Goal: Task Accomplishment & Management: Use online tool/utility

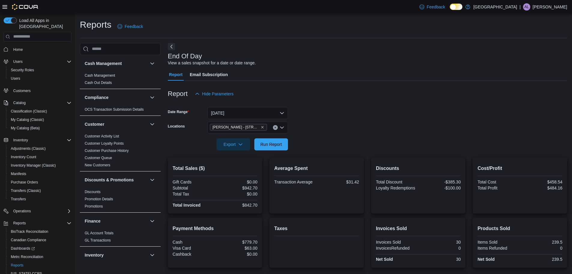
click at [281, 147] on span "Run Report" at bounding box center [272, 144] width 22 height 6
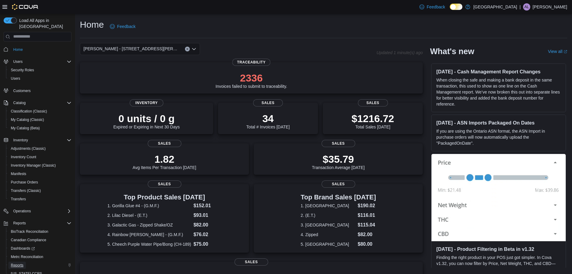
click at [16, 263] on span "Reports" at bounding box center [17, 265] width 13 height 5
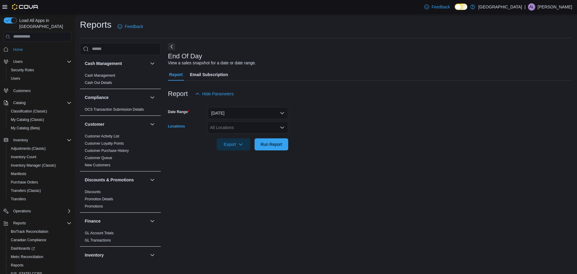
click at [282, 130] on div "All Locations" at bounding box center [248, 127] width 81 height 12
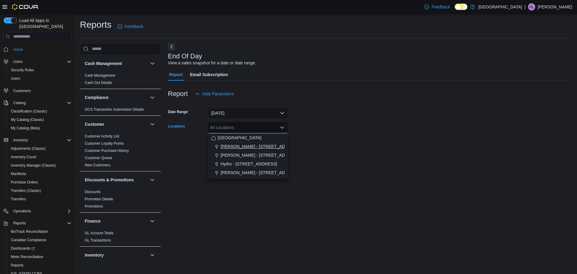
click at [253, 149] on span "[PERSON_NAME] - [STREET_ADDRESS][PERSON_NAME]" at bounding box center [278, 146] width 114 height 6
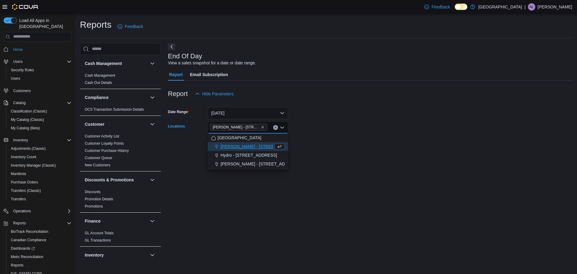
click at [318, 115] on form "Date Range [DATE] Locations [PERSON_NAME] - [STREET_ADDRESS][PERSON_NAME] Selec…" at bounding box center [370, 125] width 404 height 50
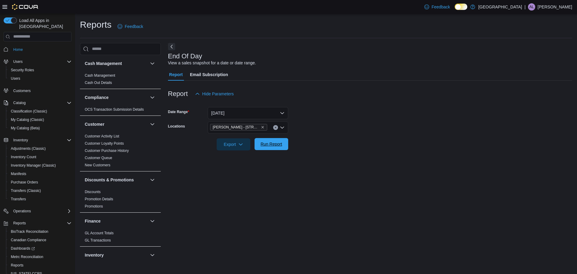
click at [282, 145] on span "Run Report" at bounding box center [272, 144] width 22 height 6
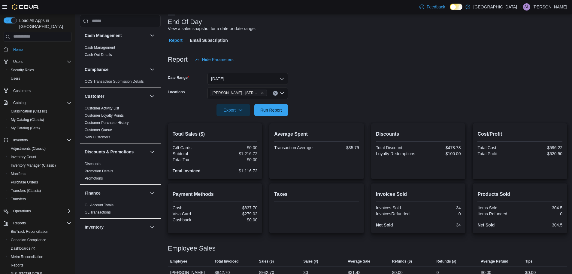
scroll to position [69, 0]
